Goal: Obtain resource: Download file/media

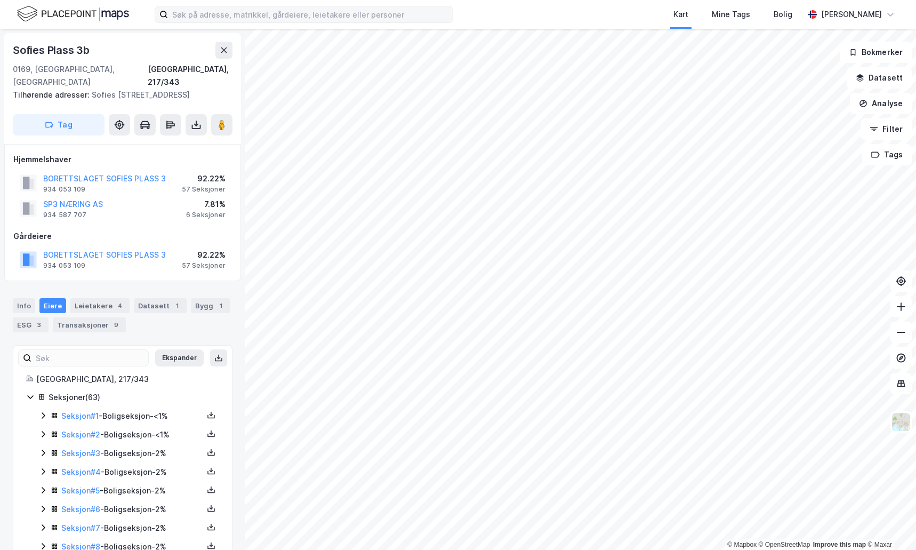
click at [322, 22] on label at bounding box center [304, 14] width 299 height 17
click at [322, 22] on input at bounding box center [310, 14] width 285 height 16
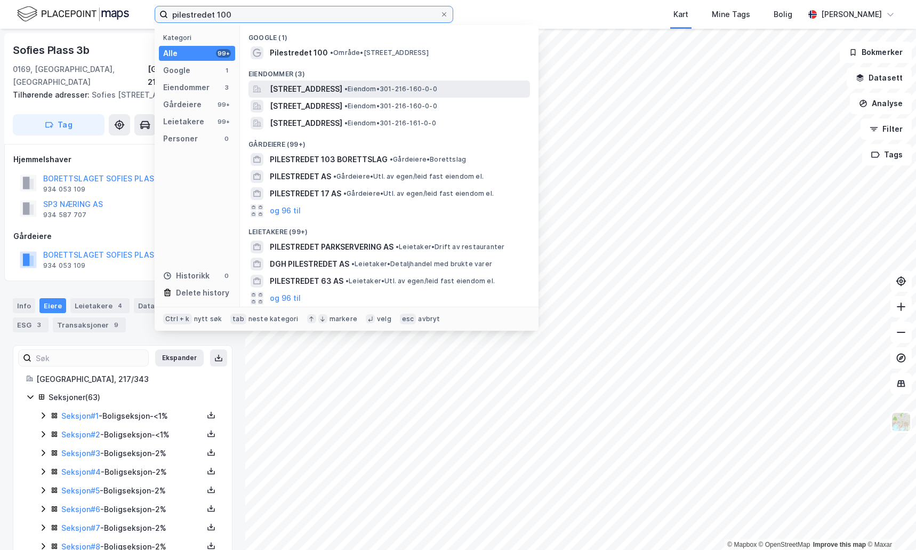
type input "pilestredet 100"
click at [340, 91] on span "Pilestredet 100A, 0358, OSLO, OSLO" at bounding box center [306, 89] width 73 height 13
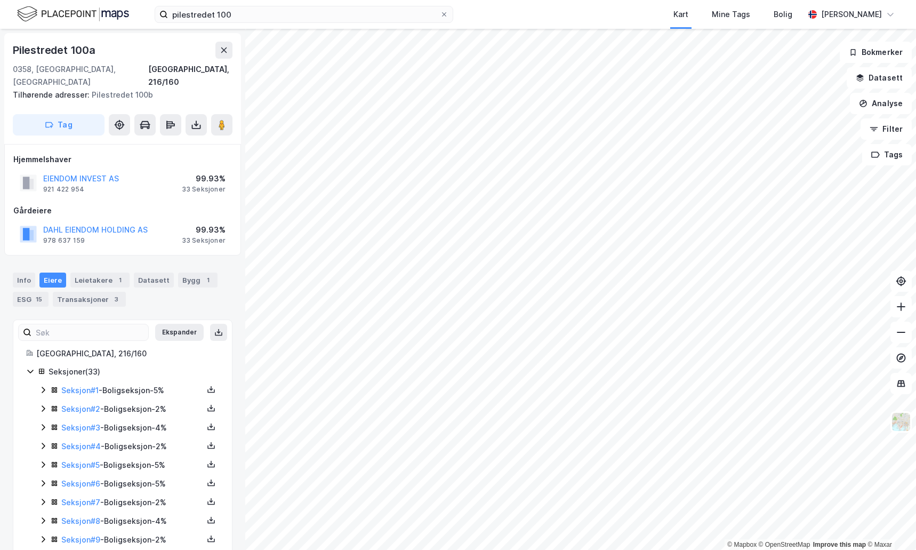
scroll to position [1, 0]
click at [43, 384] on icon at bounding box center [43, 388] width 9 height 9
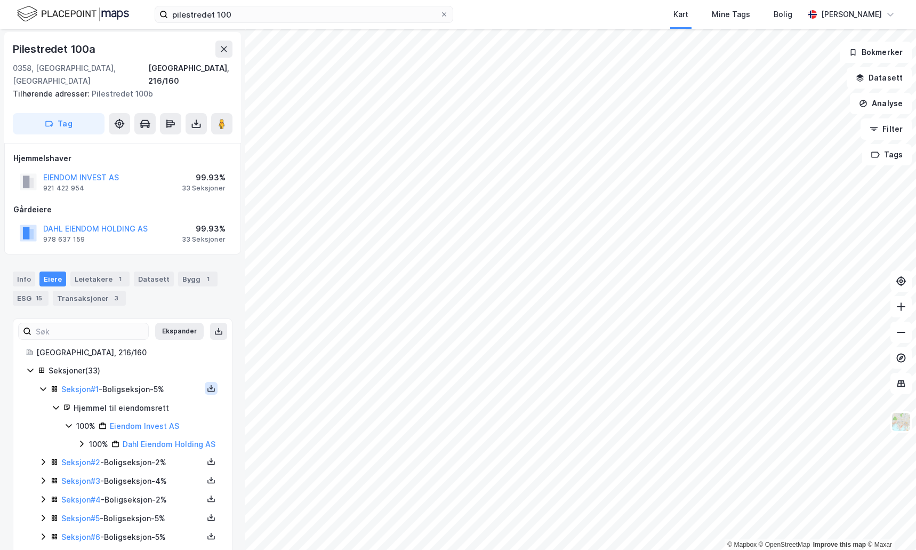
click at [207, 388] on icon at bounding box center [210, 390] width 7 height 4
click at [160, 375] on div "Matrikkelrapport" at bounding box center [160, 381] width 62 height 13
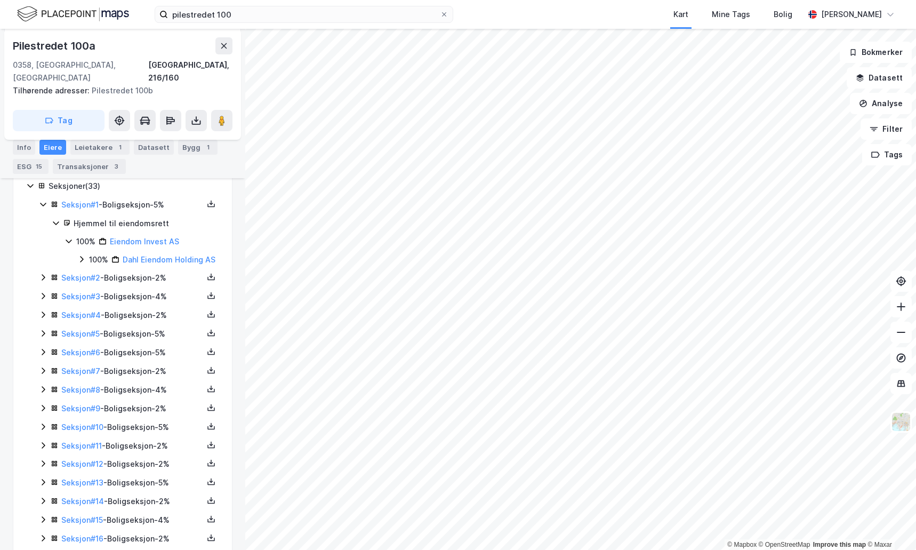
scroll to position [161, 0]
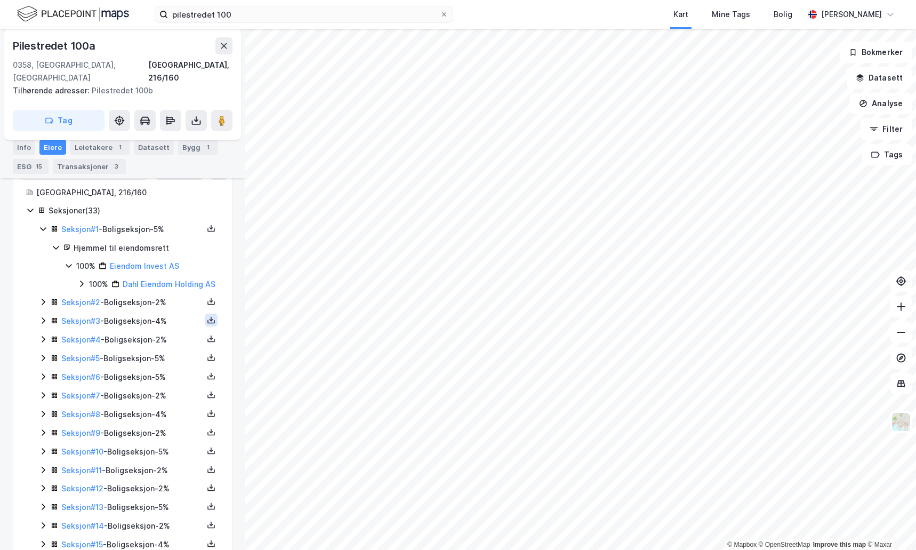
click at [207, 318] on icon at bounding box center [211, 320] width 9 height 9
click at [207, 300] on icon at bounding box center [211, 301] width 9 height 9
click at [173, 295] on div "Matrikkelrapport" at bounding box center [160, 294] width 62 height 13
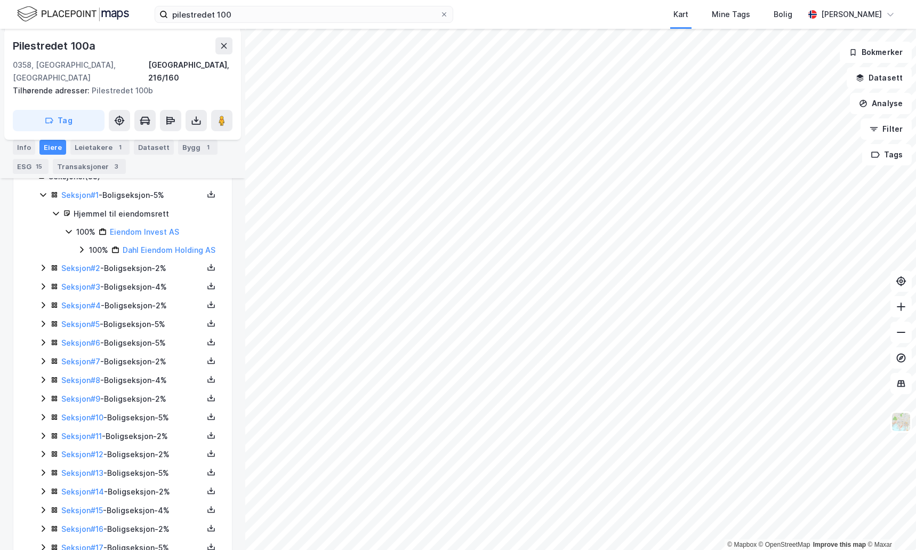
scroll to position [204, 0]
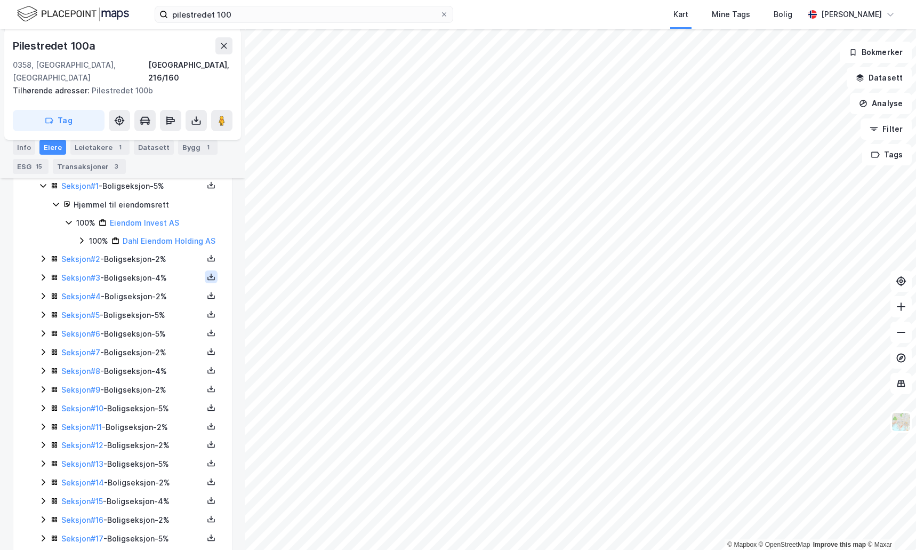
click at [211, 274] on icon at bounding box center [211, 276] width 1 height 5
click at [166, 274] on div "Matrikkelrapport" at bounding box center [160, 270] width 62 height 13
click at [207, 296] on icon at bounding box center [211, 295] width 9 height 9
click at [163, 288] on div "Matrikkelrapport" at bounding box center [160, 289] width 62 height 13
click at [210, 314] on icon at bounding box center [212, 314] width 4 height 2
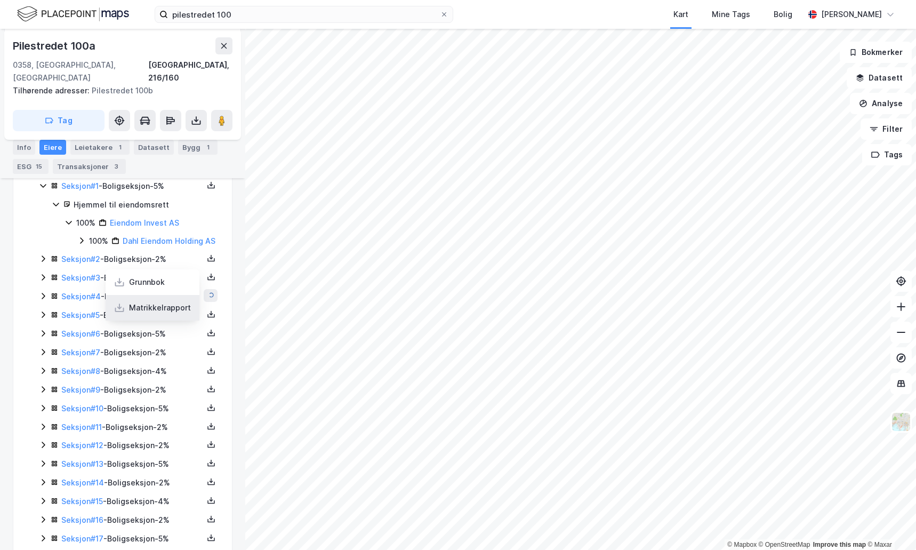
click at [171, 307] on div "Matrikkelrapport" at bounding box center [160, 307] width 62 height 13
click at [207, 335] on icon at bounding box center [211, 332] width 9 height 9
click at [185, 321] on div "Matrikkelrapport" at bounding box center [153, 327] width 94 height 26
click at [211, 353] on div "Seksjon # 7 - Boligseksjon - 2%" at bounding box center [135, 352] width 169 height 13
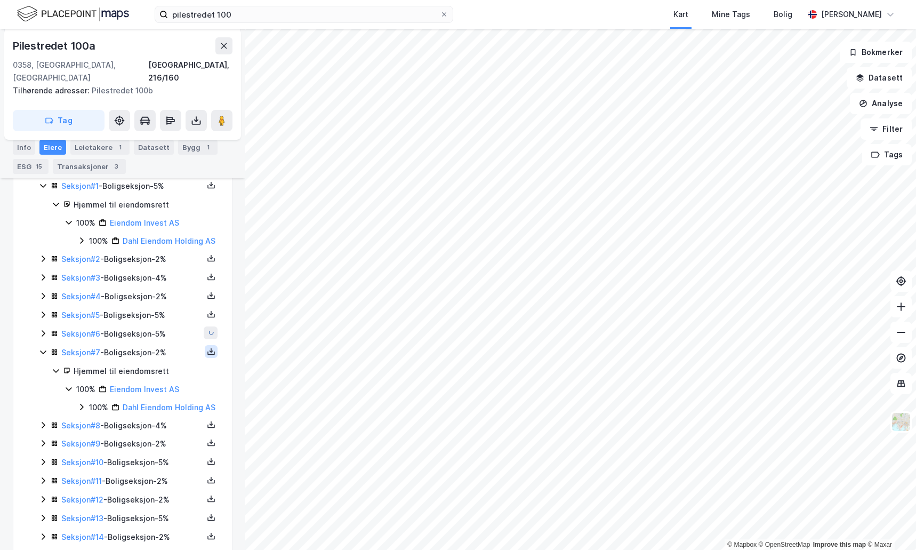
click at [205, 345] on button at bounding box center [211, 351] width 13 height 13
click at [163, 346] on div "Matrikkelrapport" at bounding box center [160, 345] width 62 height 13
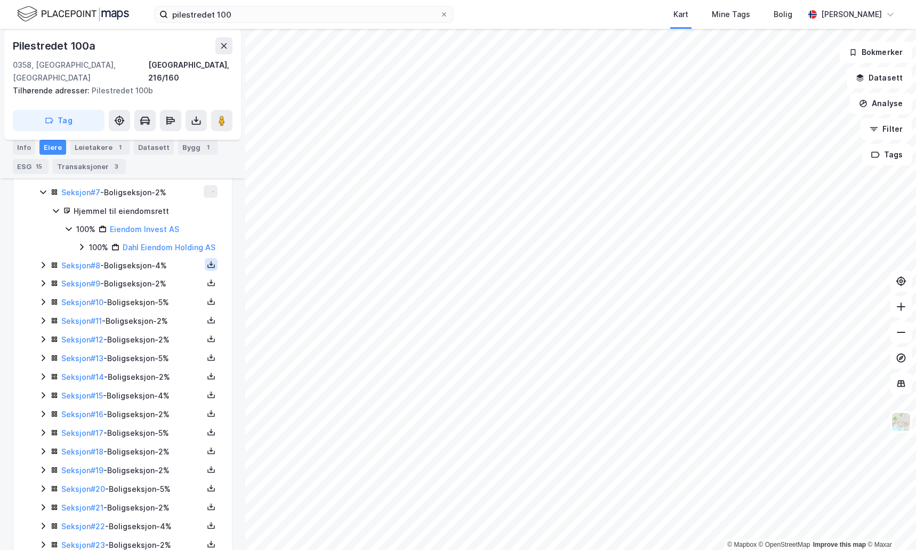
click at [207, 269] on icon at bounding box center [211, 264] width 9 height 9
click at [174, 271] on div "Matrikkelrapport" at bounding box center [153, 258] width 94 height 26
click at [207, 287] on icon at bounding box center [211, 282] width 9 height 9
click at [179, 283] on div "Matrikkelrapport" at bounding box center [160, 276] width 62 height 13
click at [211, 303] on icon at bounding box center [211, 300] width 1 height 5
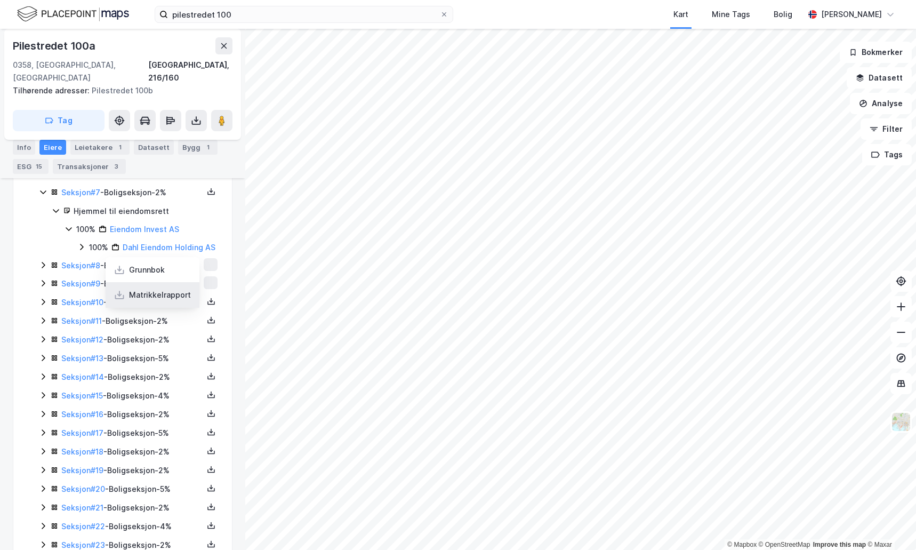
click at [179, 301] on div "Matrikkelrapport" at bounding box center [160, 294] width 62 height 13
click at [207, 324] on icon at bounding box center [211, 320] width 9 height 9
click at [178, 319] on div "Matrikkelrapport" at bounding box center [153, 314] width 94 height 26
click at [211, 340] on icon at bounding box center [211, 337] width 1 height 5
click at [182, 339] on div "Matrikkelrapport" at bounding box center [160, 332] width 62 height 13
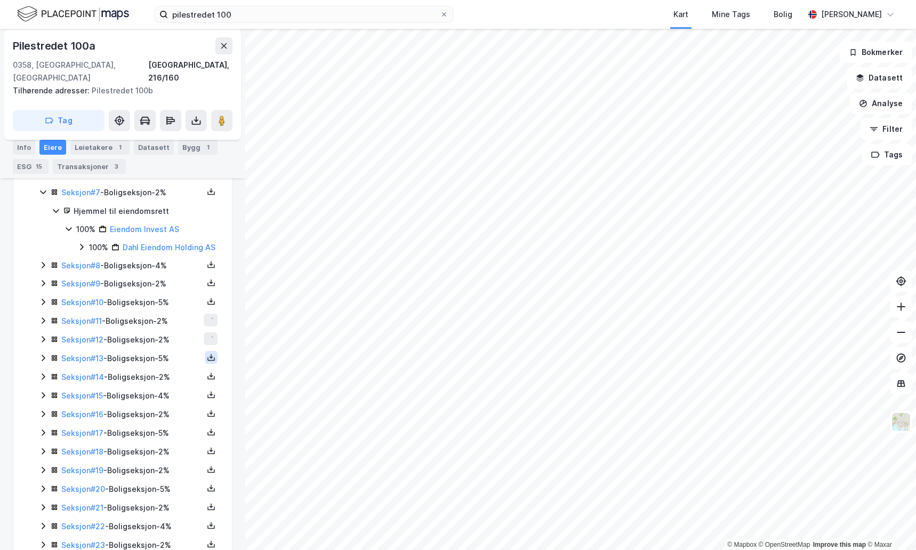
click at [205, 364] on button at bounding box center [211, 357] width 13 height 13
click at [189, 356] on div "Matrikkelrapport" at bounding box center [153, 351] width 94 height 26
click at [207, 380] on icon at bounding box center [211, 376] width 9 height 9
click at [177, 376] on div "Matrikkelrapport" at bounding box center [160, 369] width 62 height 13
click at [207, 399] on icon at bounding box center [211, 394] width 9 height 9
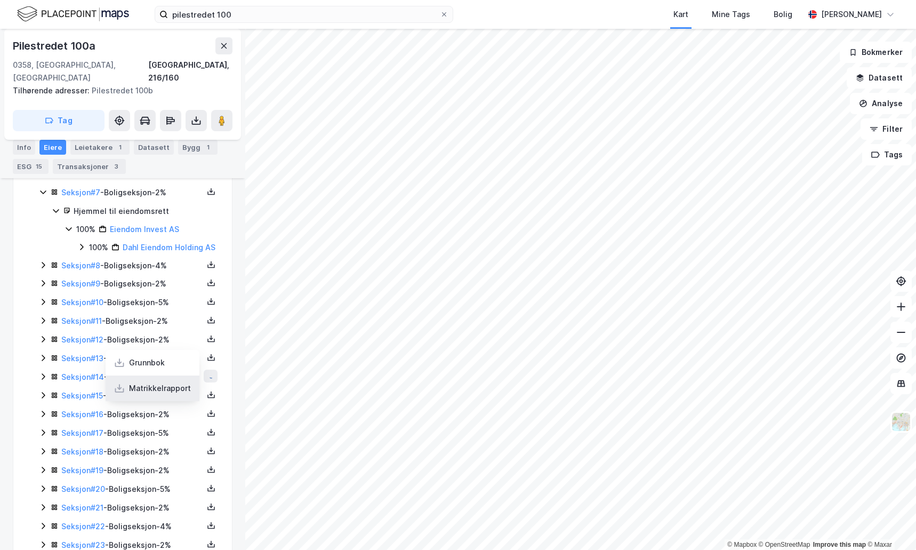
click at [176, 395] on div "Matrikkelrapport" at bounding box center [160, 388] width 62 height 13
click at [207, 418] on icon at bounding box center [211, 413] width 9 height 9
drag, startPoint x: 173, startPoint y: 419, endPoint x: 194, endPoint y: 422, distance: 20.4
click at [173, 413] on div "Matrikkelrapport" at bounding box center [160, 406] width 62 height 13
click at [207, 436] on icon at bounding box center [211, 432] width 9 height 9
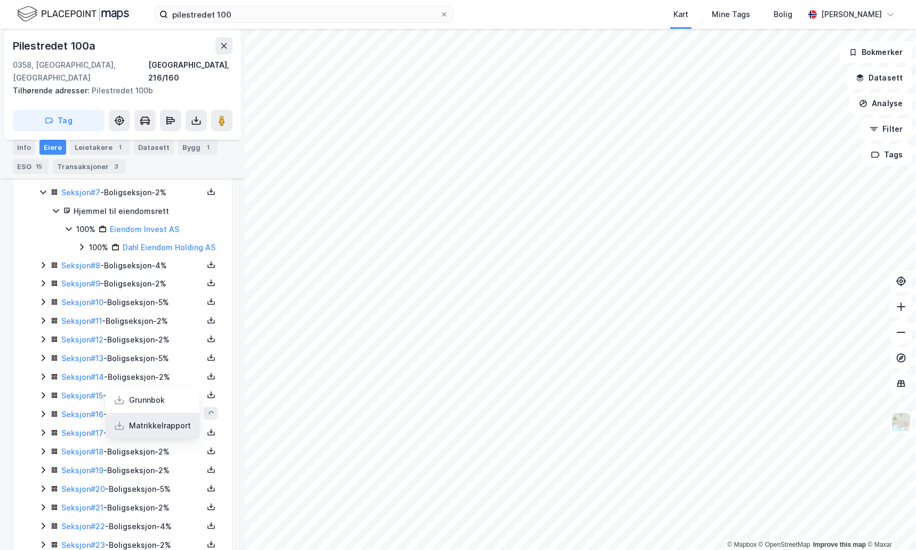
click at [174, 432] on div "Matrikkelrapport" at bounding box center [160, 425] width 62 height 13
click at [210, 452] on icon at bounding box center [212, 451] width 4 height 2
click at [179, 451] on div "Matrikkelrapport" at bounding box center [160, 444] width 62 height 13
click at [207, 474] on icon at bounding box center [211, 469] width 9 height 9
click at [171, 469] on div "Matrikkelrapport" at bounding box center [160, 462] width 62 height 13
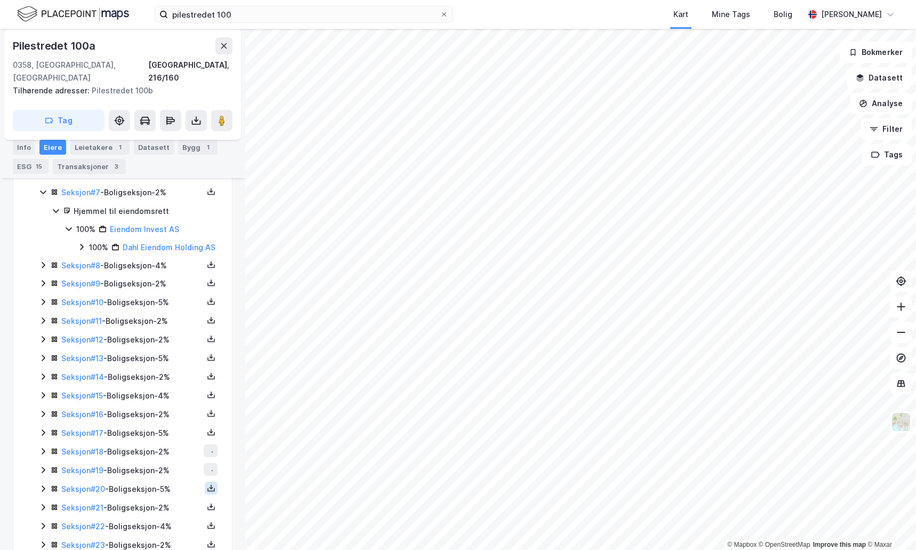
click at [207, 492] on icon at bounding box center [211, 488] width 9 height 9
click at [177, 488] on div "Matrikkelrapport" at bounding box center [160, 481] width 62 height 13
click at [207, 510] on icon at bounding box center [210, 508] width 7 height 4
click at [181, 507] on div "Matrikkelrapport" at bounding box center [160, 500] width 62 height 13
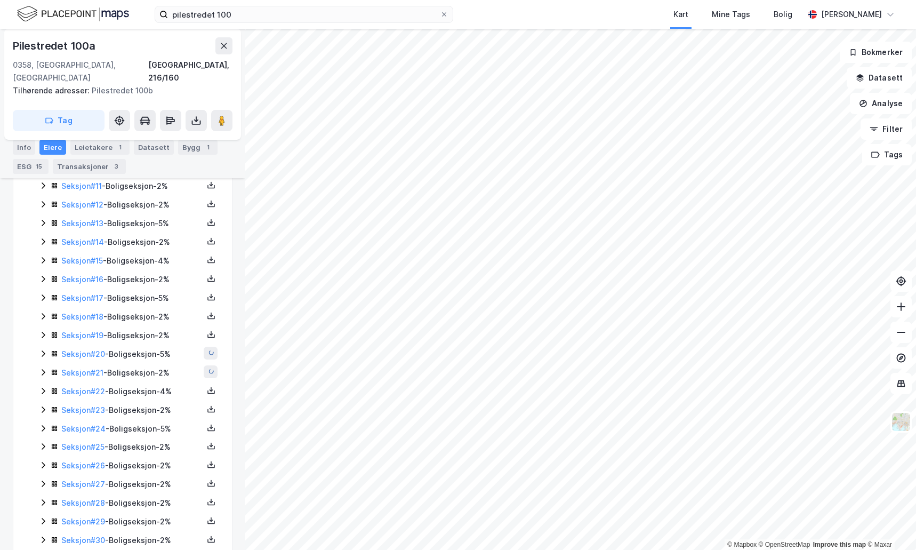
scroll to position [524, 0]
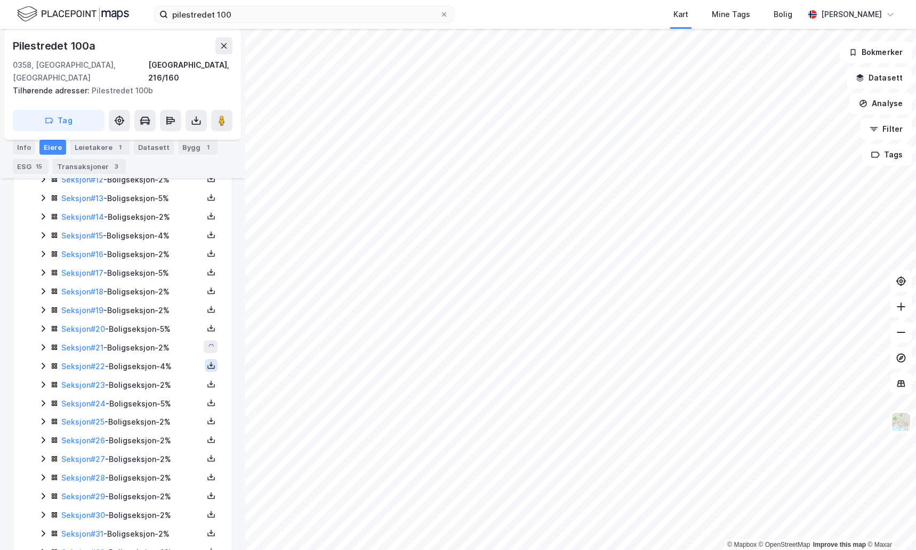
click at [207, 370] on icon at bounding box center [211, 365] width 9 height 9
click at [171, 365] on div "Matrikkelrapport" at bounding box center [160, 358] width 62 height 13
click at [205, 390] on button at bounding box center [211, 384] width 13 height 13
click at [174, 384] on div "Matrikkelrapport" at bounding box center [160, 377] width 62 height 13
click at [207, 407] on icon at bounding box center [211, 402] width 9 height 9
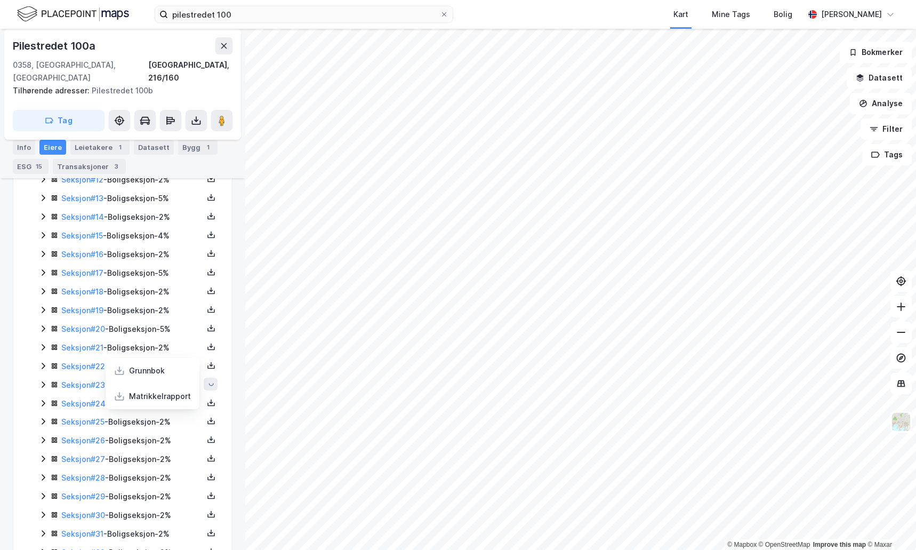
drag, startPoint x: 183, startPoint y: 406, endPoint x: 191, endPoint y: 423, distance: 18.6
click at [183, 406] on div "Matrikkelrapport" at bounding box center [153, 396] width 94 height 26
click at [207, 425] on icon at bounding box center [211, 420] width 9 height 9
click at [173, 421] on div "Matrikkelrapport" at bounding box center [160, 414] width 62 height 13
click at [207, 444] on icon at bounding box center [211, 439] width 9 height 9
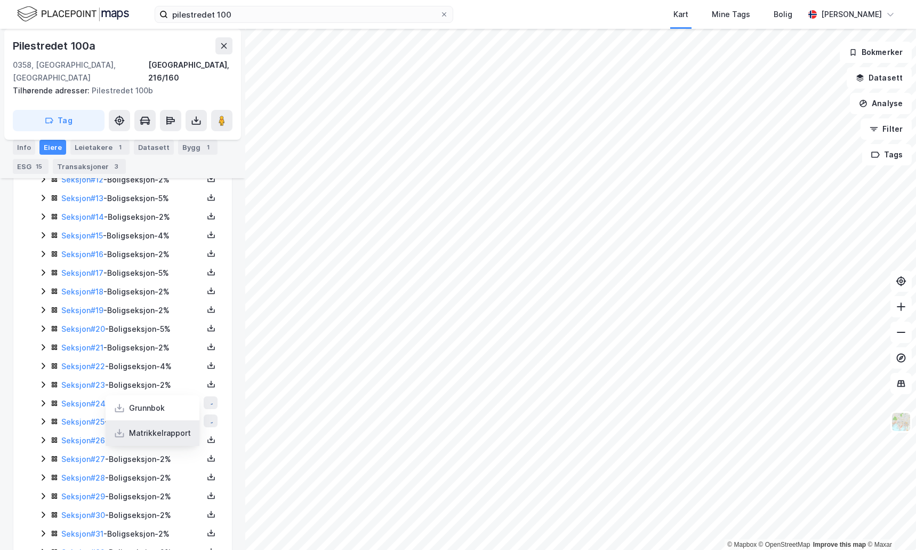
click at [184, 442] on div "Matrikkelrapport" at bounding box center [153, 433] width 94 height 26
click at [207, 462] on icon at bounding box center [211, 458] width 9 height 9
click at [180, 458] on div "Matrikkelrapport" at bounding box center [153, 452] width 94 height 26
click at [211, 478] on icon at bounding box center [211, 476] width 1 height 5
click at [171, 477] on div "Matrikkelrapport" at bounding box center [160, 470] width 62 height 13
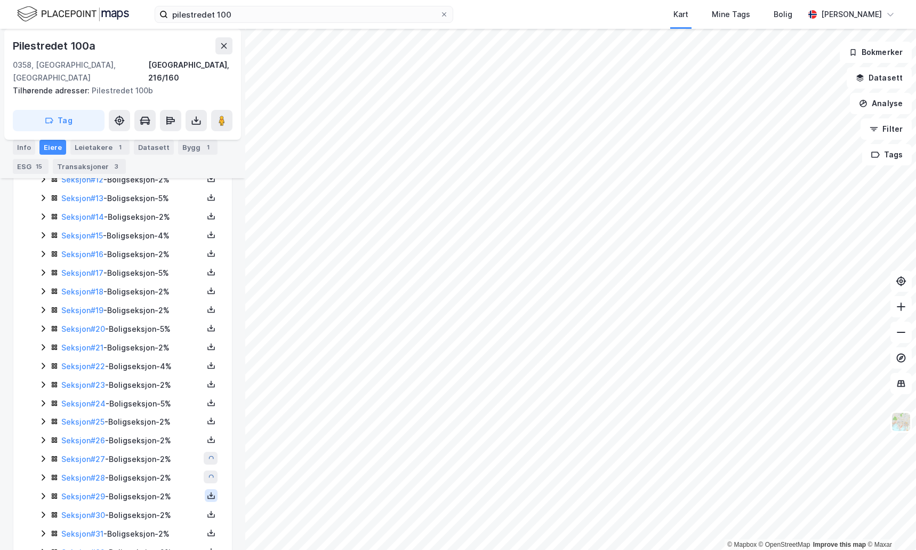
click at [207, 500] on icon at bounding box center [211, 495] width 9 height 9
click at [185, 498] on div "Matrikkelrapport" at bounding box center [153, 489] width 94 height 26
click at [207, 520] on button at bounding box center [211, 514] width 13 height 13
click at [178, 514] on div "Matrikkelrapport" at bounding box center [160, 507] width 62 height 13
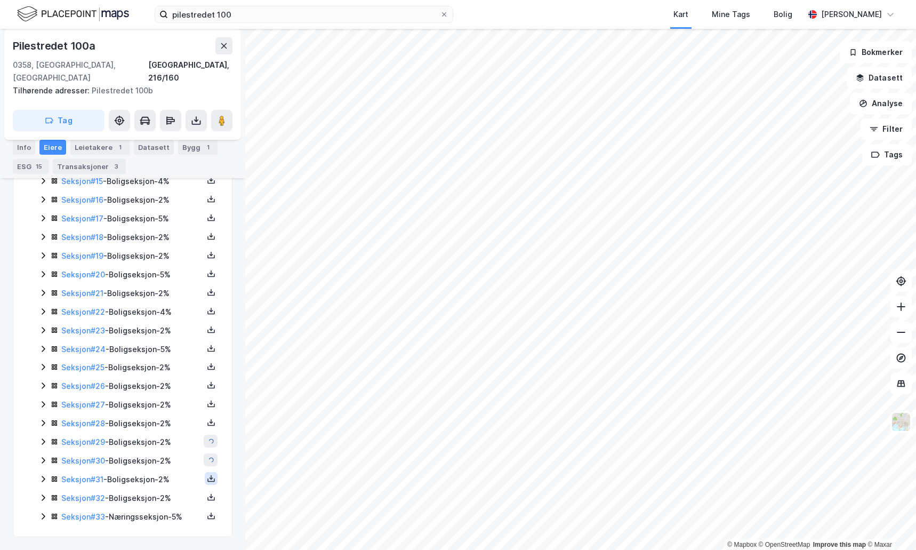
click at [207, 478] on icon at bounding box center [211, 478] width 9 height 9
click at [186, 472] on div "Matrikkelrapport" at bounding box center [153, 472] width 94 height 26
click at [207, 498] on icon at bounding box center [211, 497] width 9 height 9
drag, startPoint x: 174, startPoint y: 493, endPoint x: 181, endPoint y: 498, distance: 8.7
click at [174, 493] on div "Matrikkelrapport" at bounding box center [160, 490] width 62 height 13
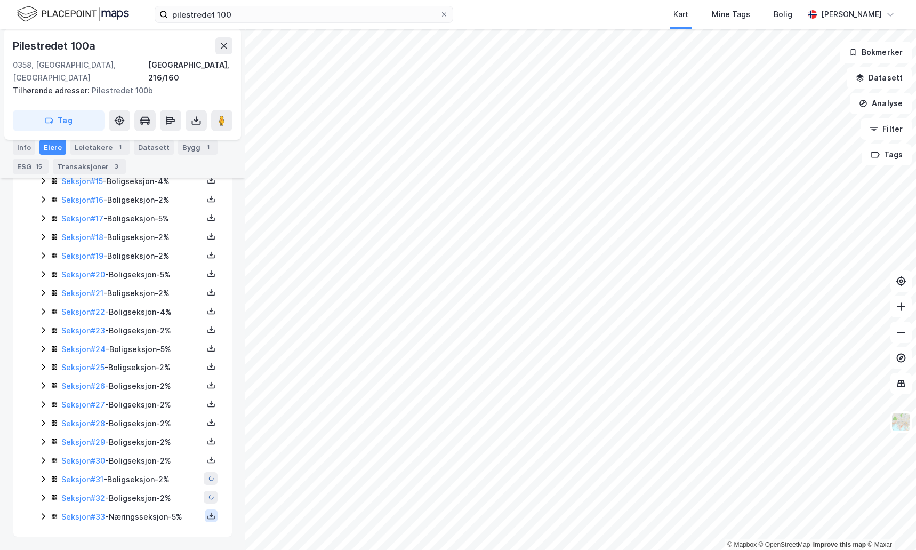
click at [207, 518] on icon at bounding box center [211, 515] width 9 height 9
click at [178, 503] on div "Matrikkelrapport" at bounding box center [160, 509] width 62 height 13
